Goal: Transaction & Acquisition: Purchase product/service

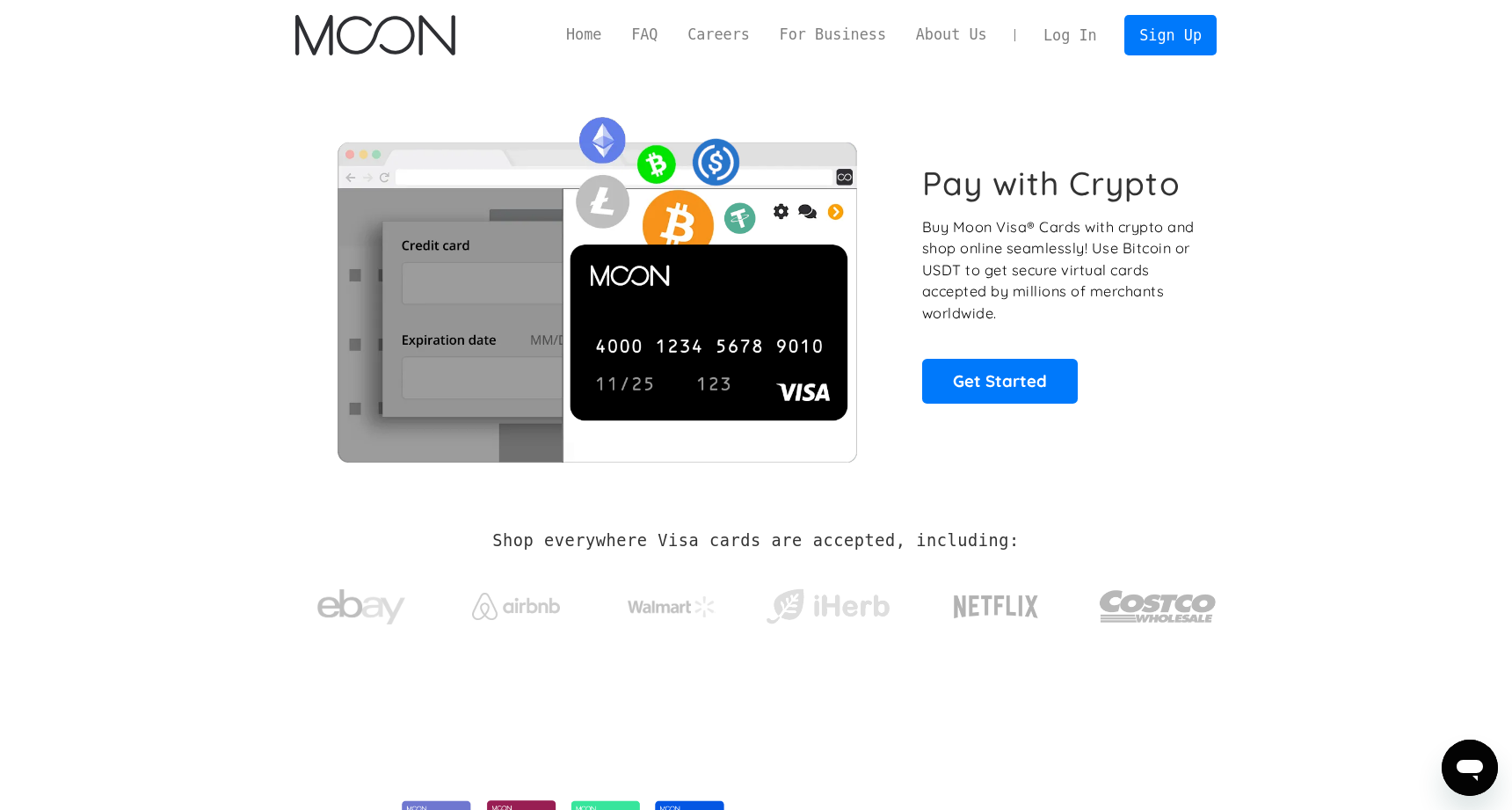
click at [1080, 33] on link "Log In" at bounding box center [1069, 35] width 83 height 39
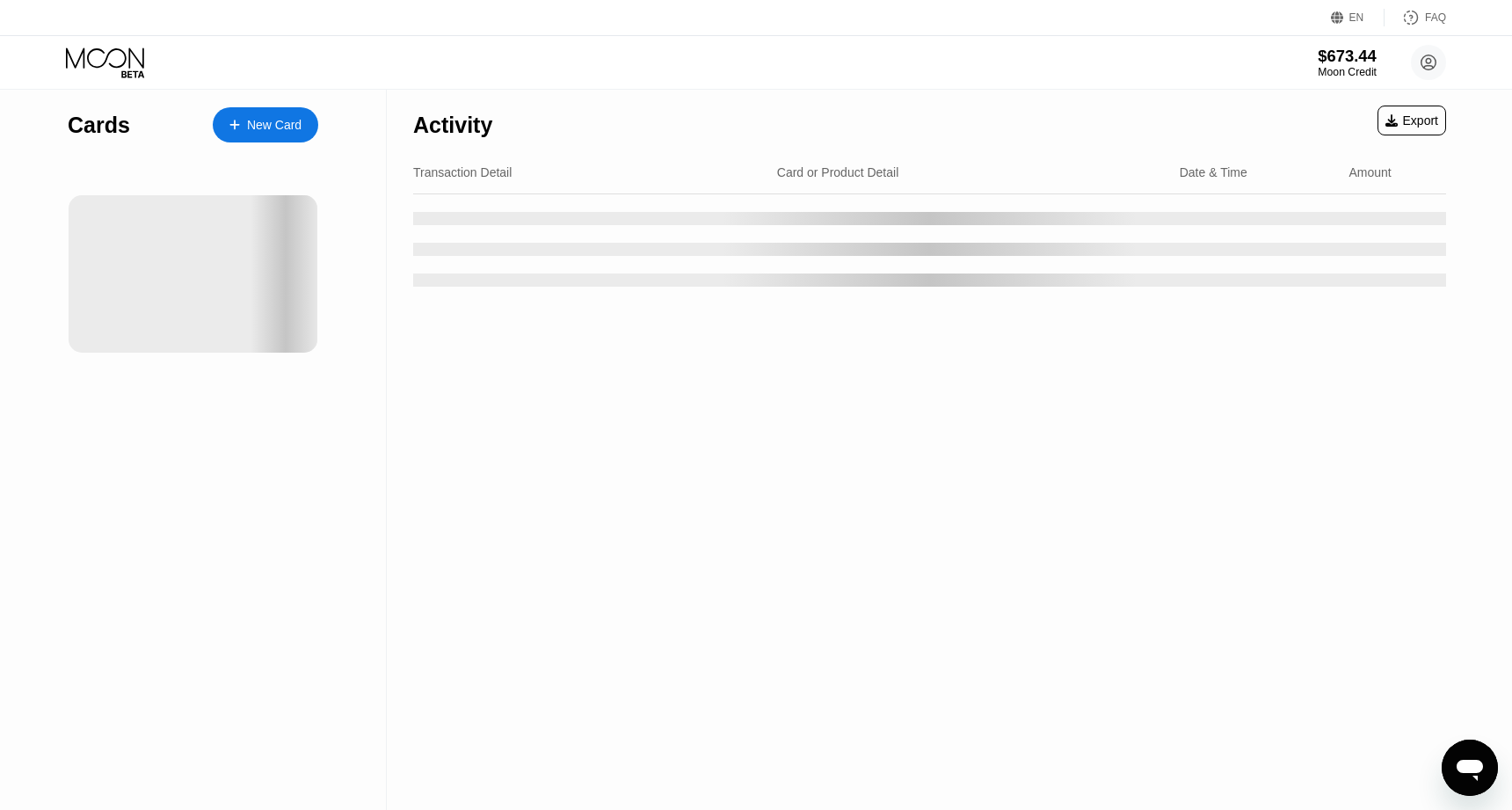
click at [1330, 58] on div "$673.44" at bounding box center [1346, 56] width 59 height 18
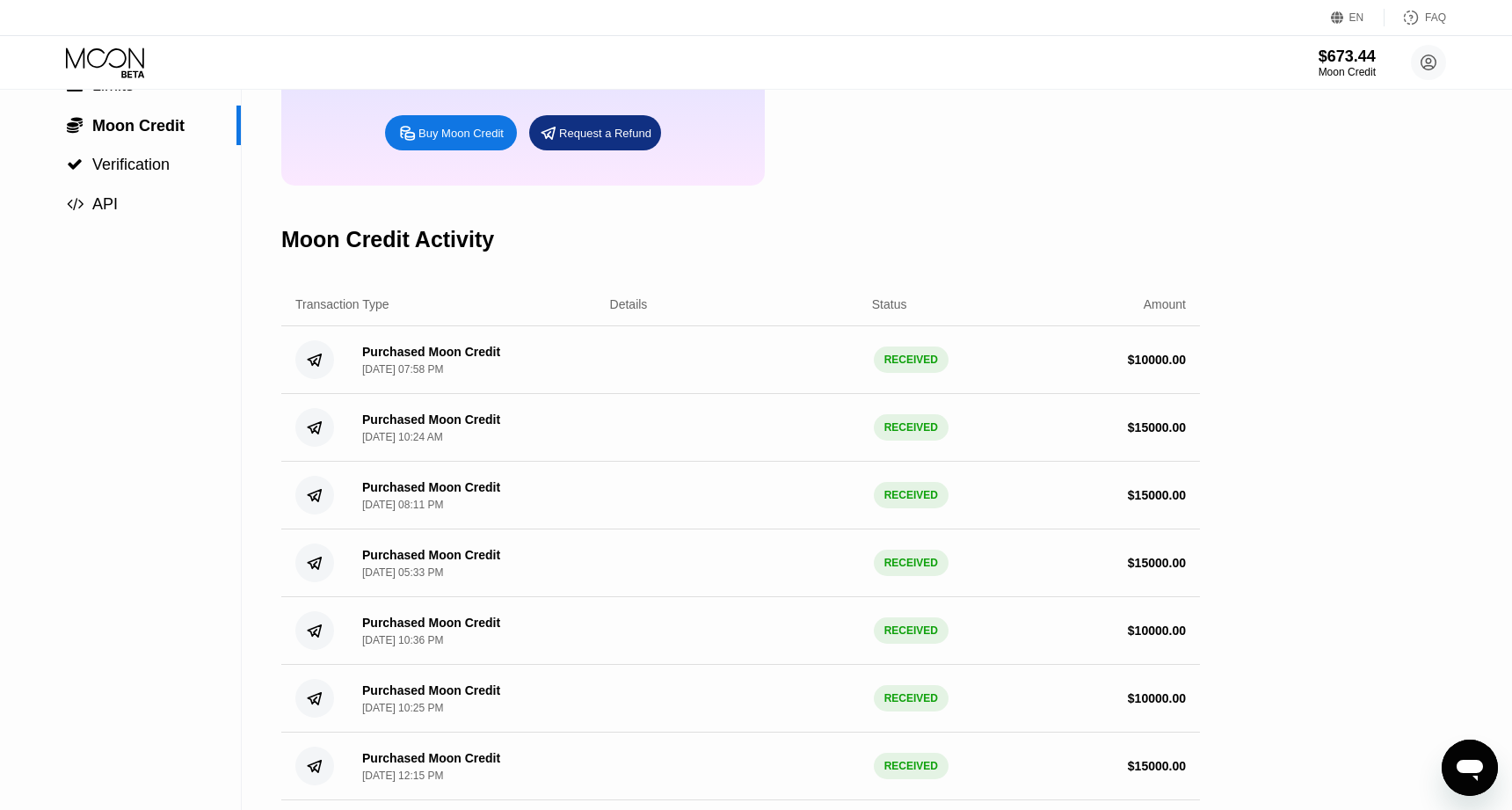
scroll to position [192, 0]
click at [485, 134] on div "Buy Moon Credit" at bounding box center [461, 131] width 86 height 15
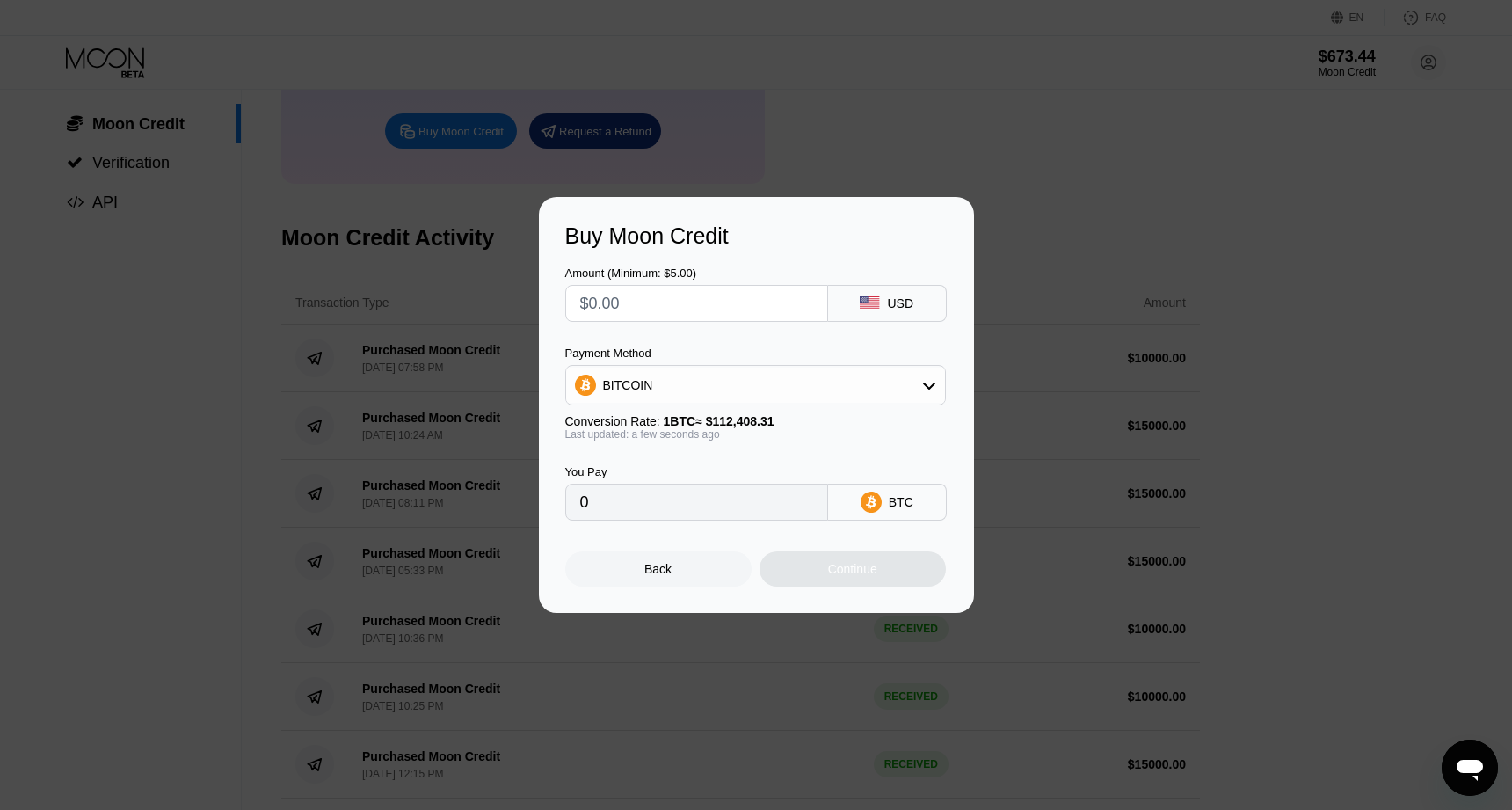
click at [631, 307] on input "text" at bounding box center [697, 303] width 233 height 35
type input "$1"
type input "0.00000890"
type input "$10"
type input "0.00008897"
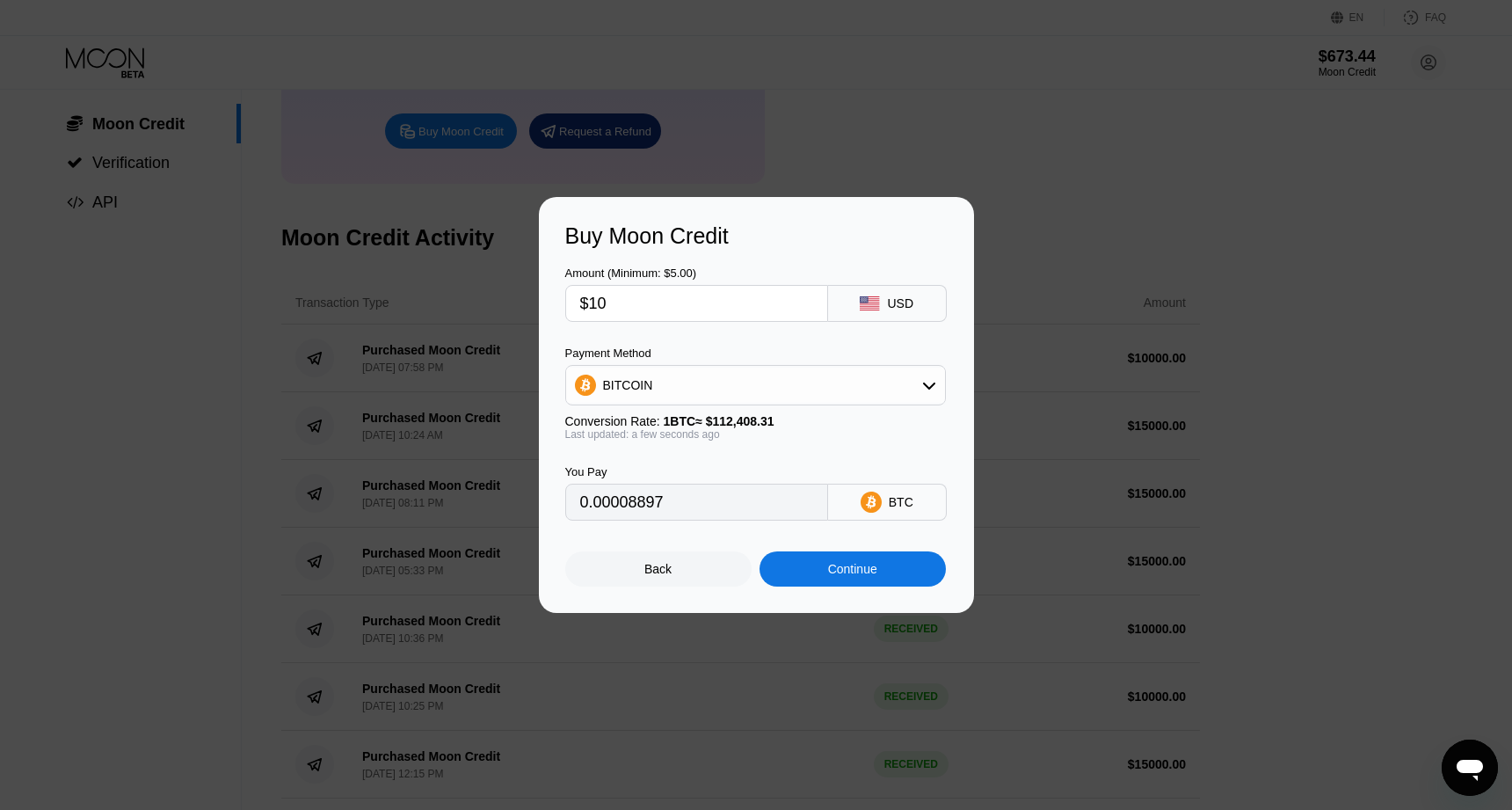
type input "$100"
type input "0.00088962"
type input "$1000"
type input "0.00889614"
type input "$10000"
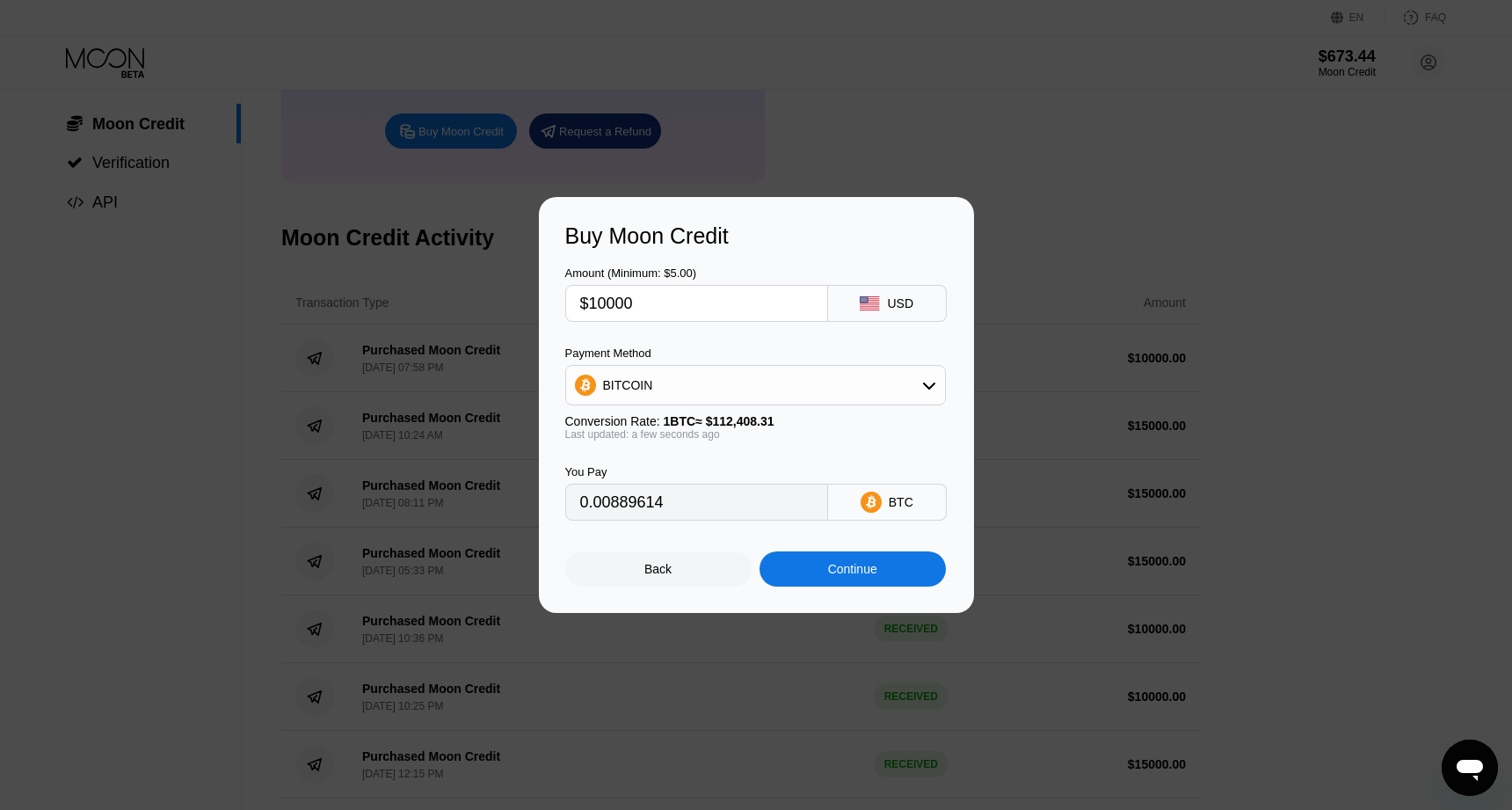
type input "0.08896140"
type input "$10000"
click at [597, 395] on div "BITCOIN" at bounding box center [755, 385] width 378 height 35
click at [629, 473] on span "USDT on TRON" at bounding box center [652, 471] width 89 height 14
type input "10101.01"
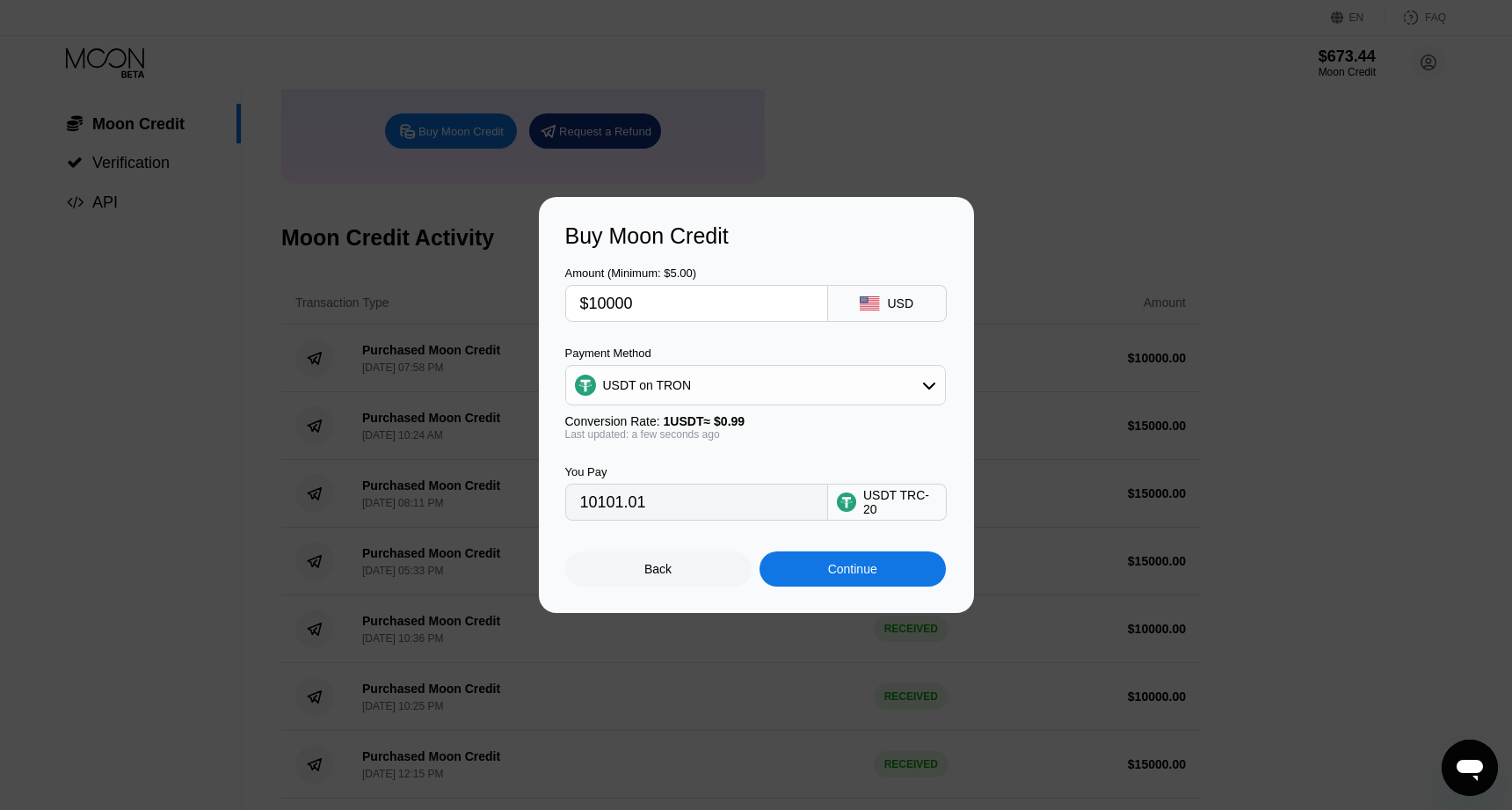
click at [866, 562] on div "Continue" at bounding box center [852, 568] width 49 height 14
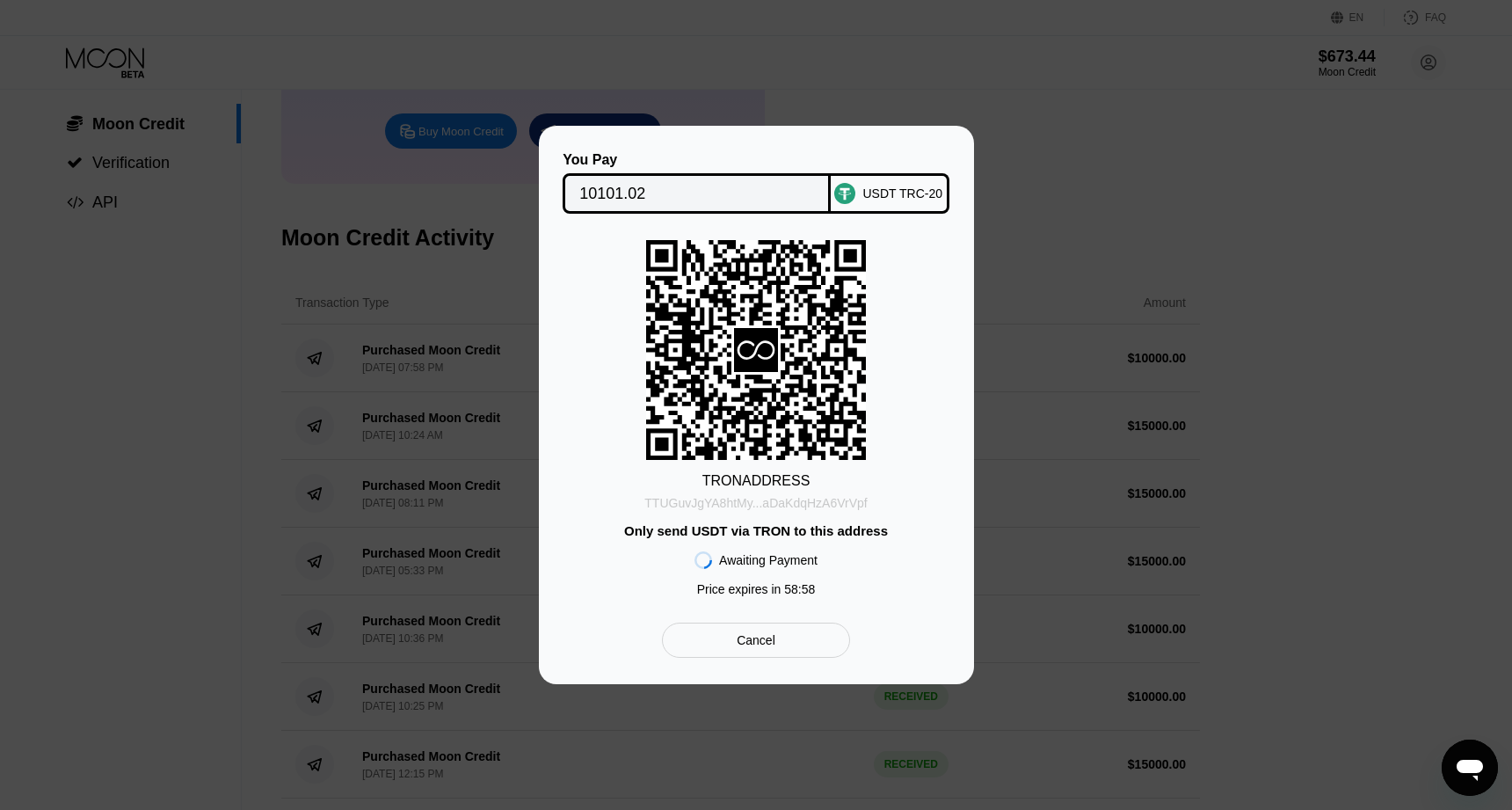
click at [739, 505] on div "TTUGuvJgYA8htMy...aDaKdqHzA6VrVpf" at bounding box center [755, 502] width 222 height 14
